Goal: Task Accomplishment & Management: Manage account settings

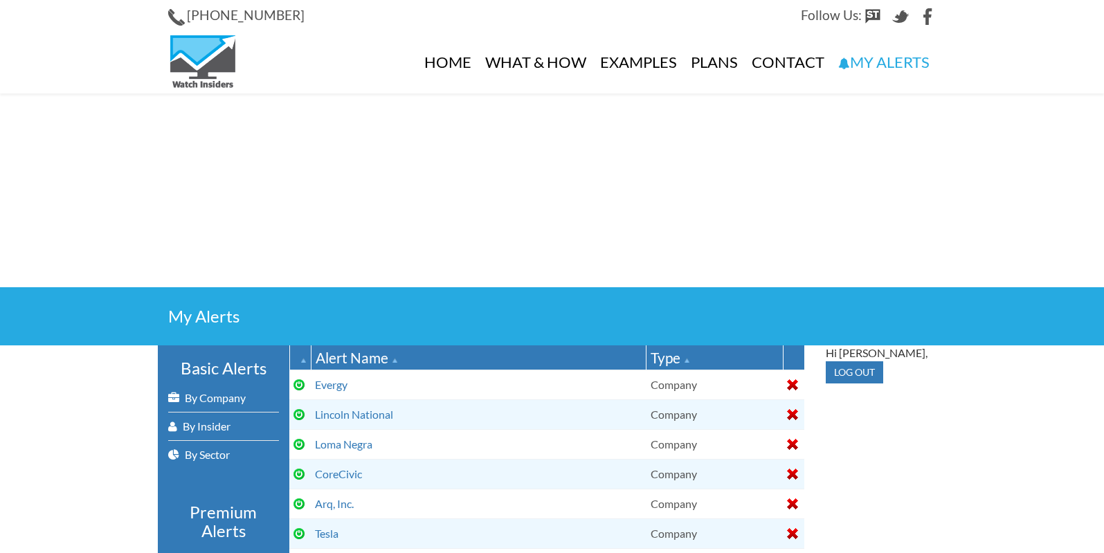
select select
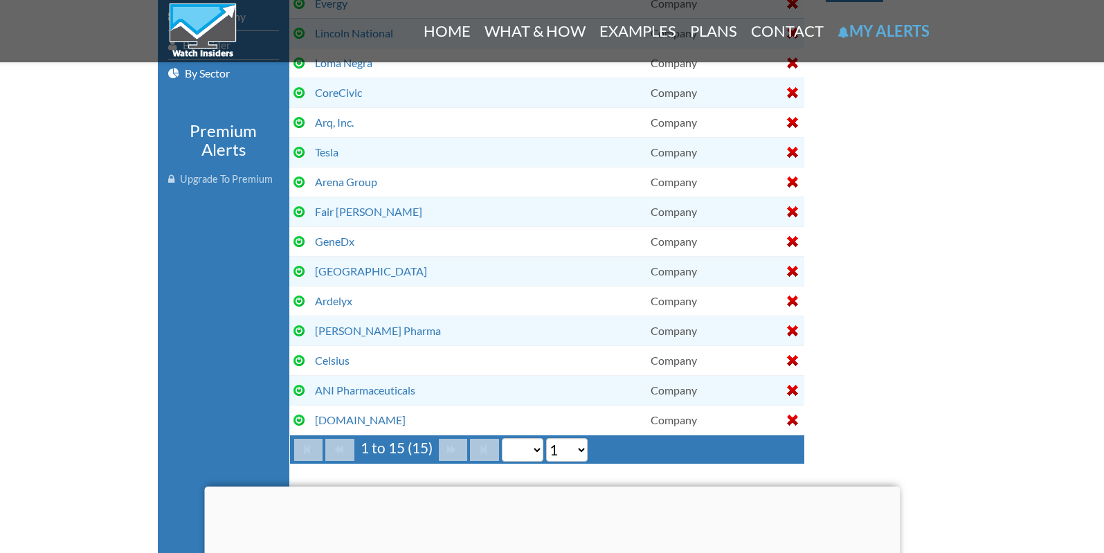
scroll to position [384, 0]
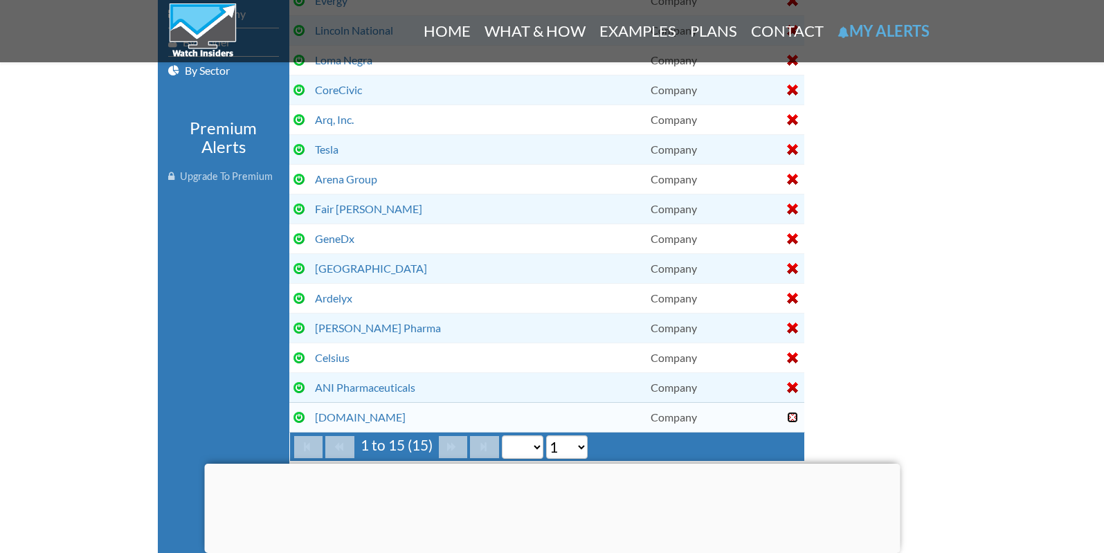
click at [792, 412] on div at bounding box center [792, 417] width 11 height 11
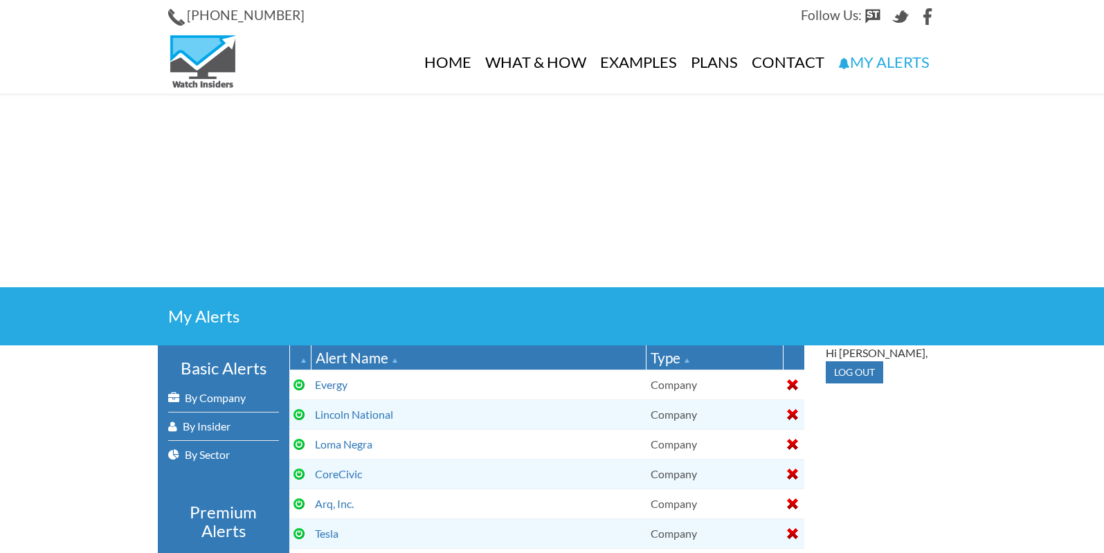
select select
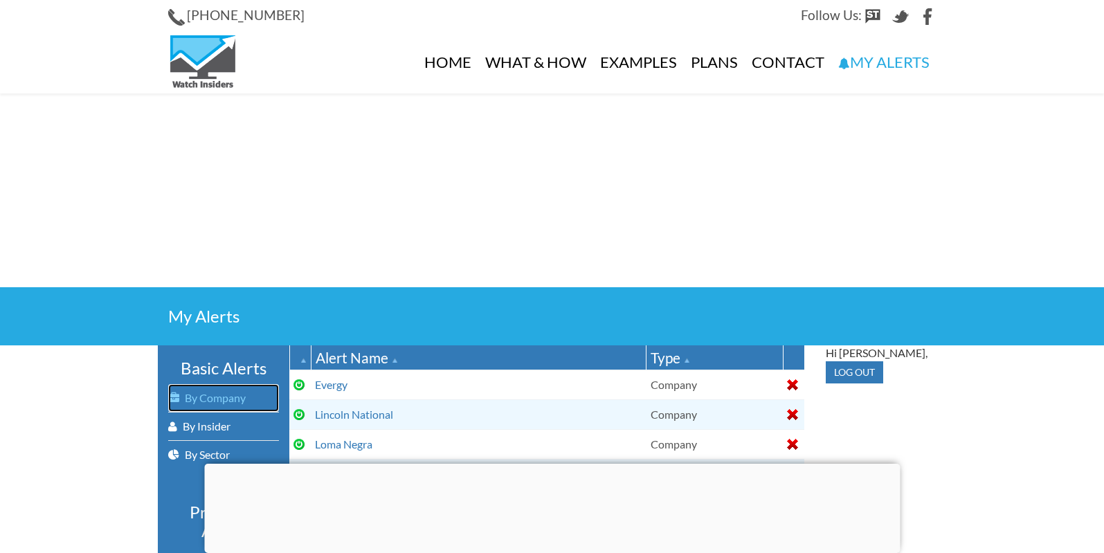
click at [229, 396] on link "By Company" at bounding box center [223, 398] width 111 height 28
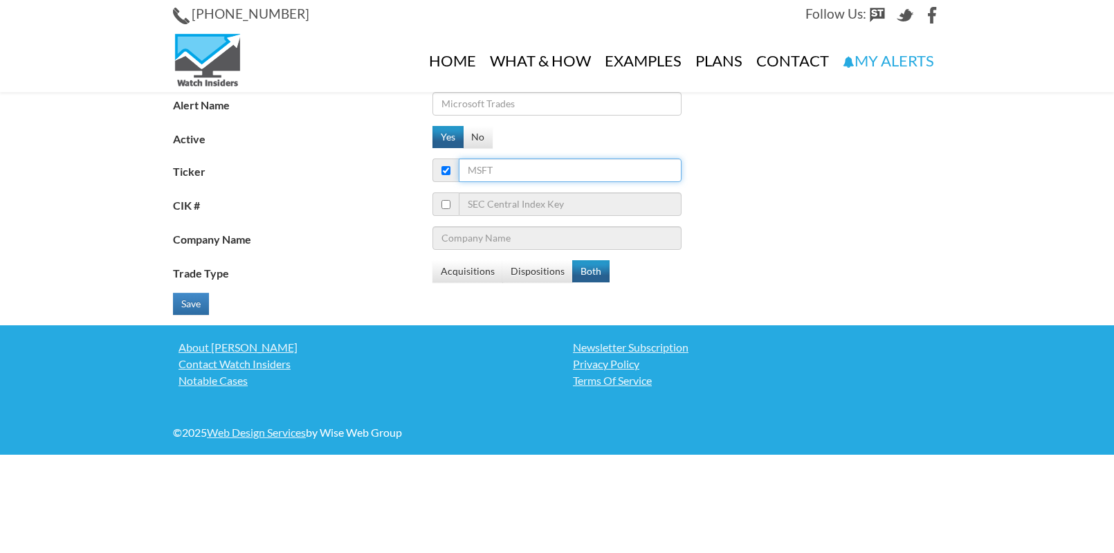
click at [496, 171] on input "Ticker" at bounding box center [570, 171] width 223 height 24
type input "reg"
type input "regn"
type input "Regeneron Pharmaceuticals, Inc."
type input "regn"
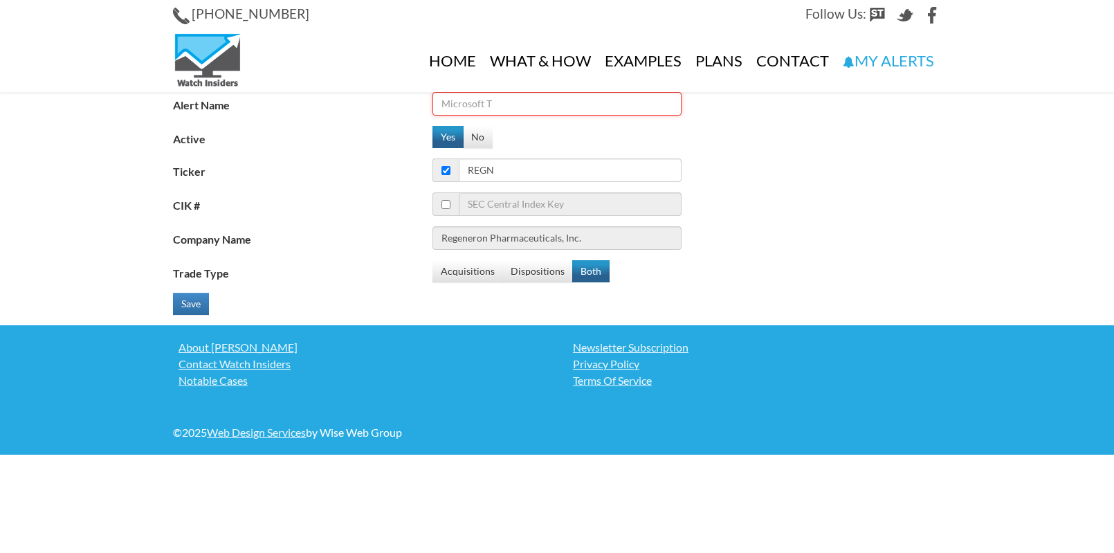
click at [492, 104] on input "Alert Name" at bounding box center [557, 104] width 249 height 24
type input "Regeneron"
click at [193, 299] on button "Save" at bounding box center [191, 304] width 36 height 22
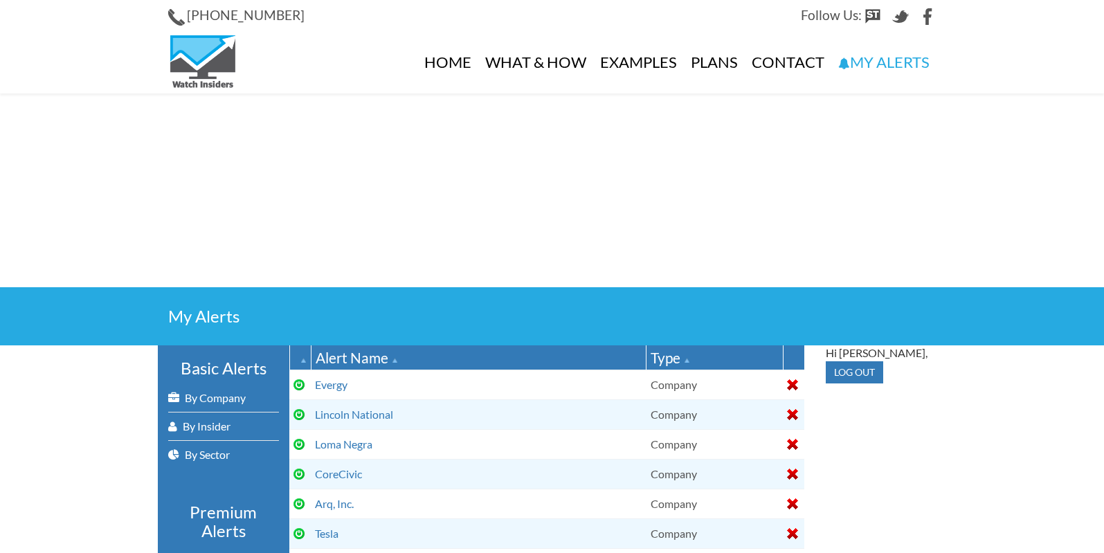
select select
